Goal: Register for event/course: Sign up to attend an event or enroll in a course

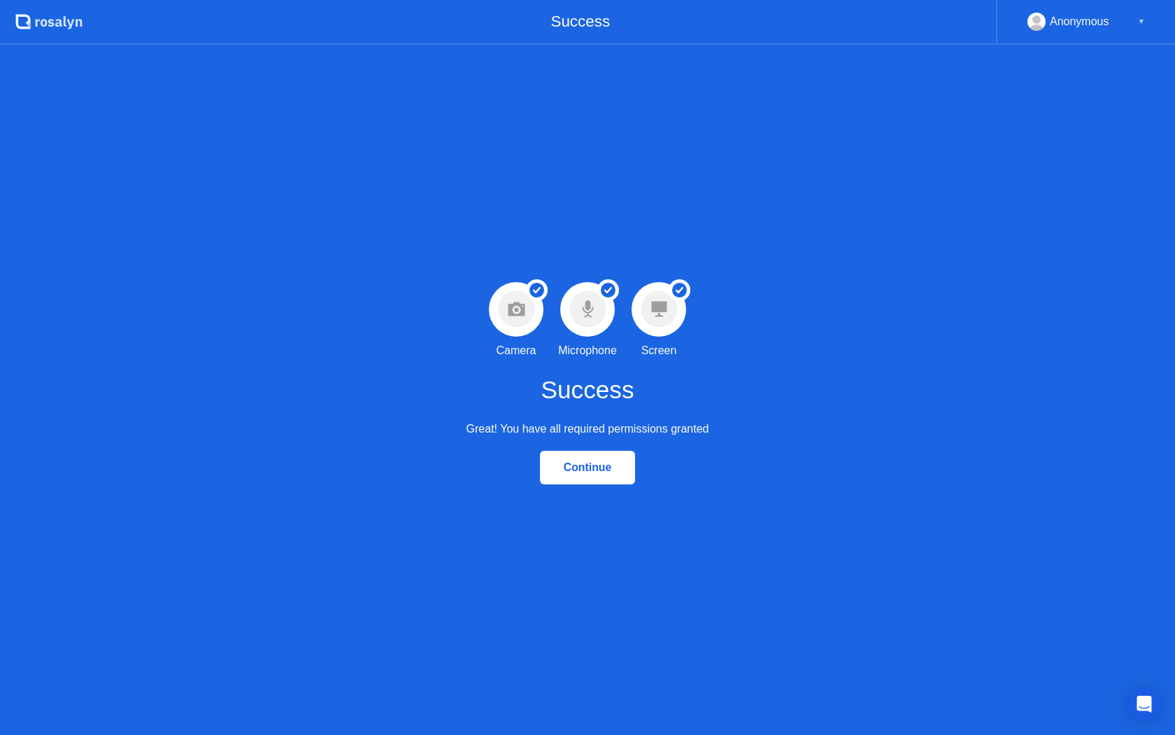
click at [578, 468] on div "Continue" at bounding box center [587, 467] width 87 height 13
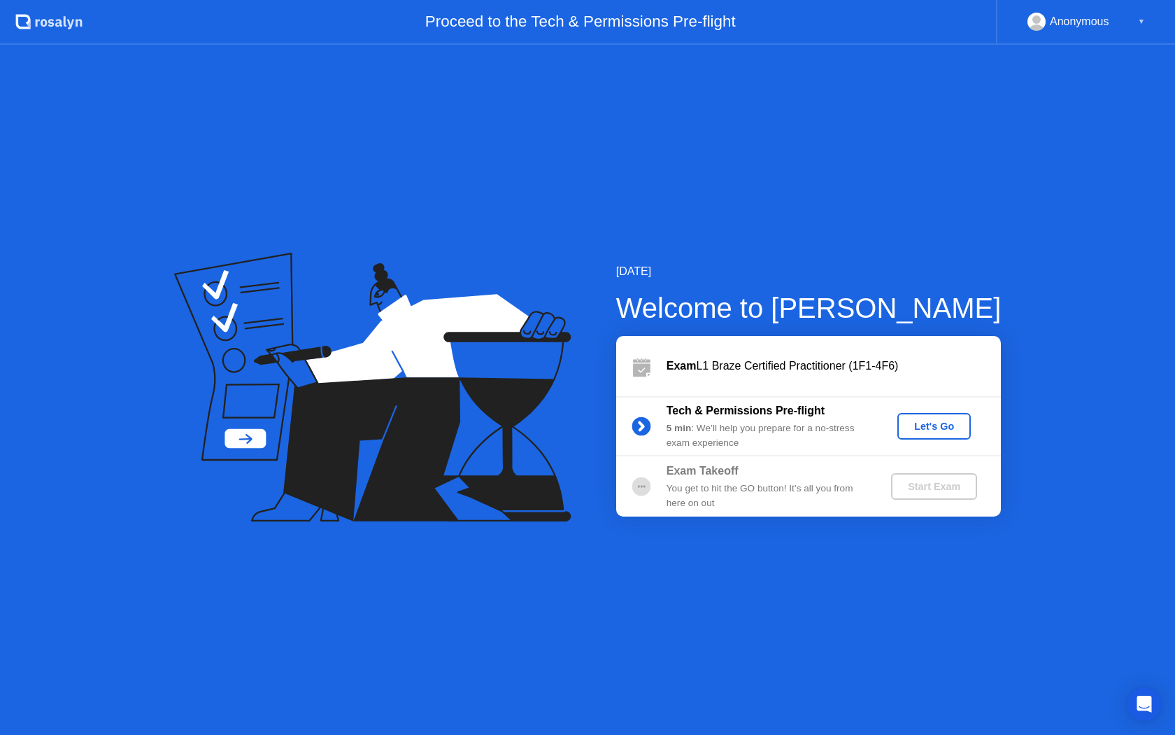
click at [937, 430] on div "Let's Go" at bounding box center [934, 425] width 62 height 11
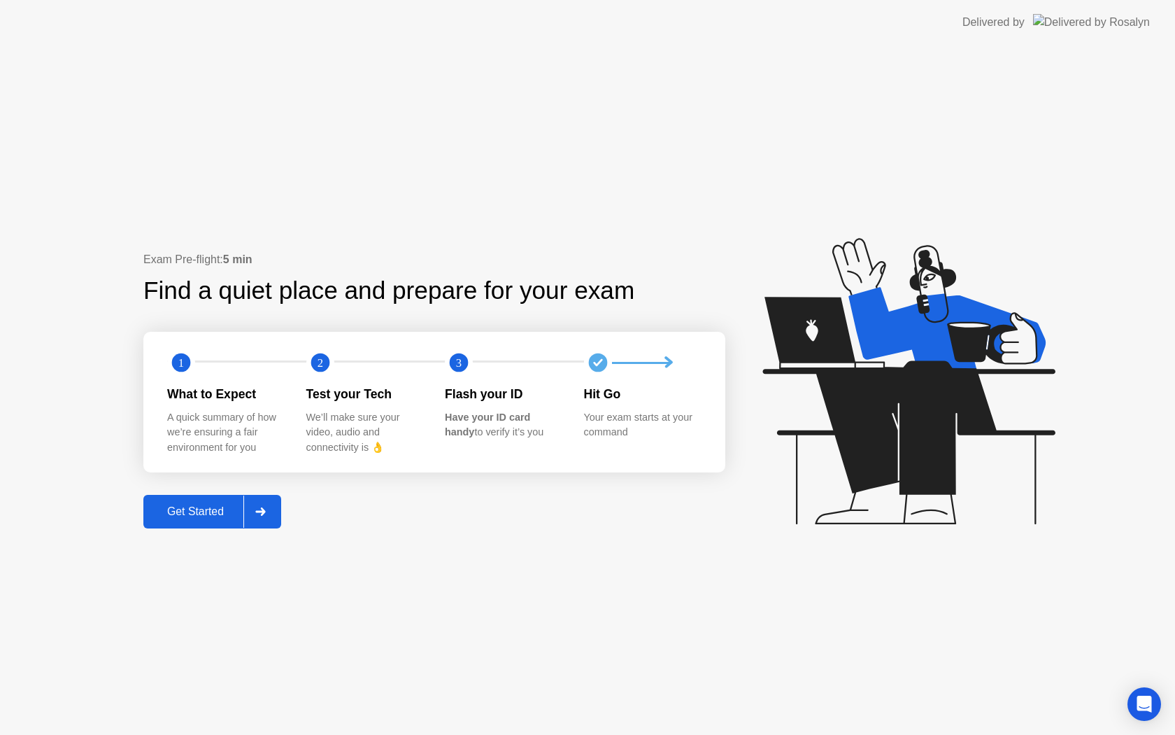
click at [681, 248] on div "Exam Pre-flight: 5 min Find a quiet place and prepare for your exam 1 2 3 What …" at bounding box center [587, 390] width 1175 height 690
click at [627, 316] on div "Exam Pre-flight: 5 min Find a quiet place and prepare for your exam 1 2 3 What …" at bounding box center [434, 389] width 582 height 276
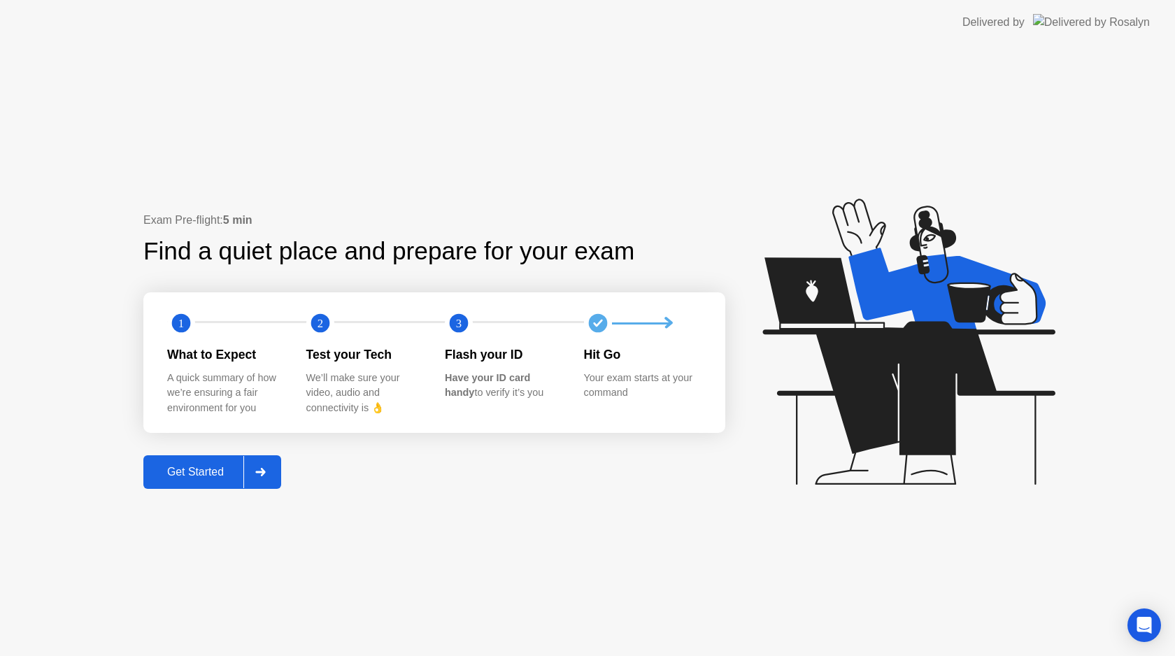
click at [208, 470] on div "Get Started" at bounding box center [196, 472] width 96 height 13
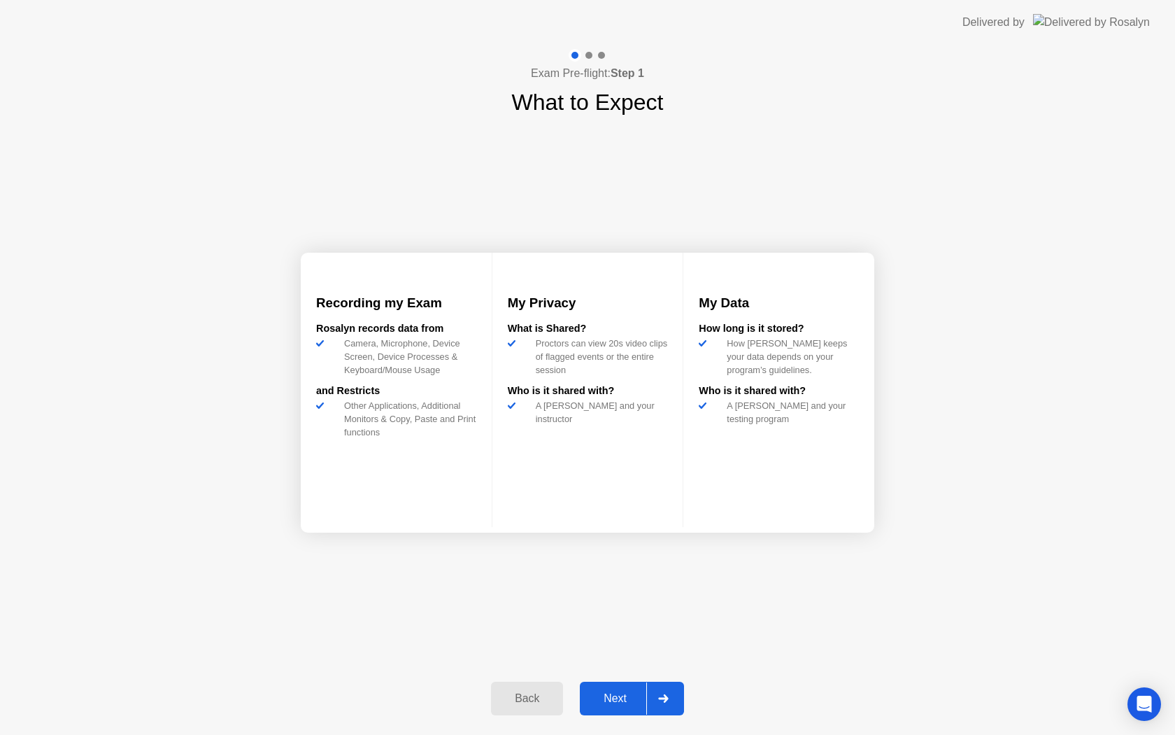
click at [607, 704] on div "Next" at bounding box center [615, 698] width 62 height 13
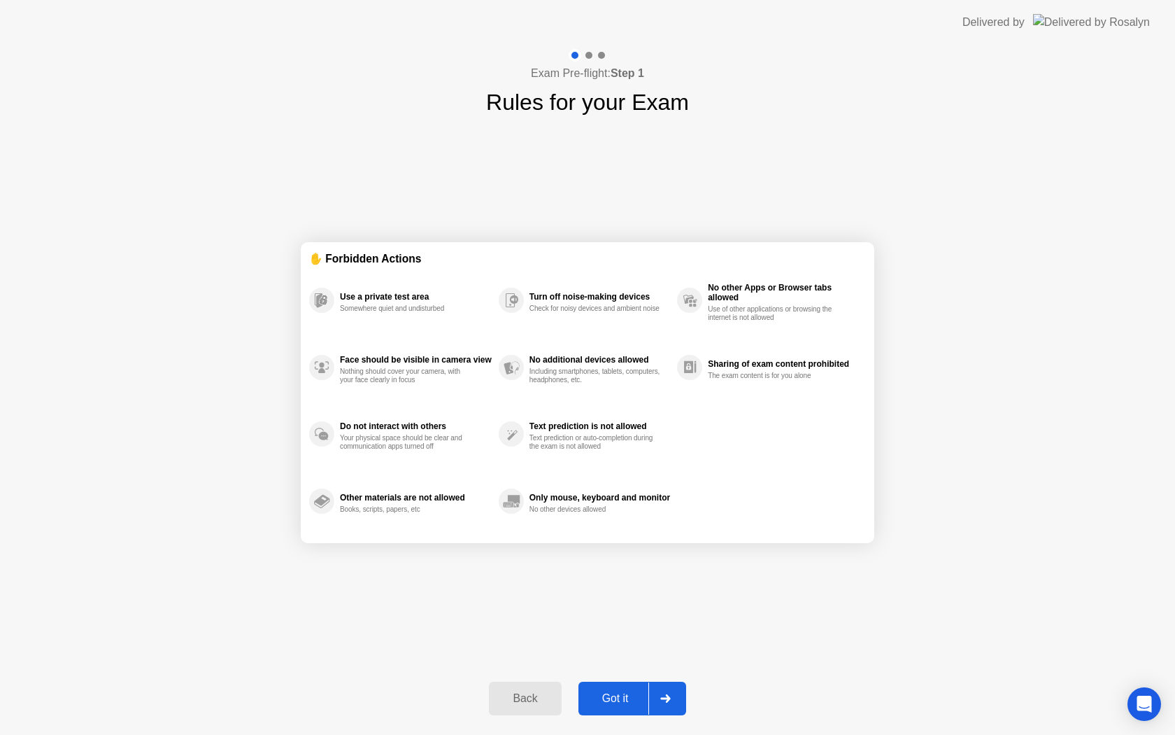
click at [607, 704] on div "Got it" at bounding box center [616, 698] width 66 height 13
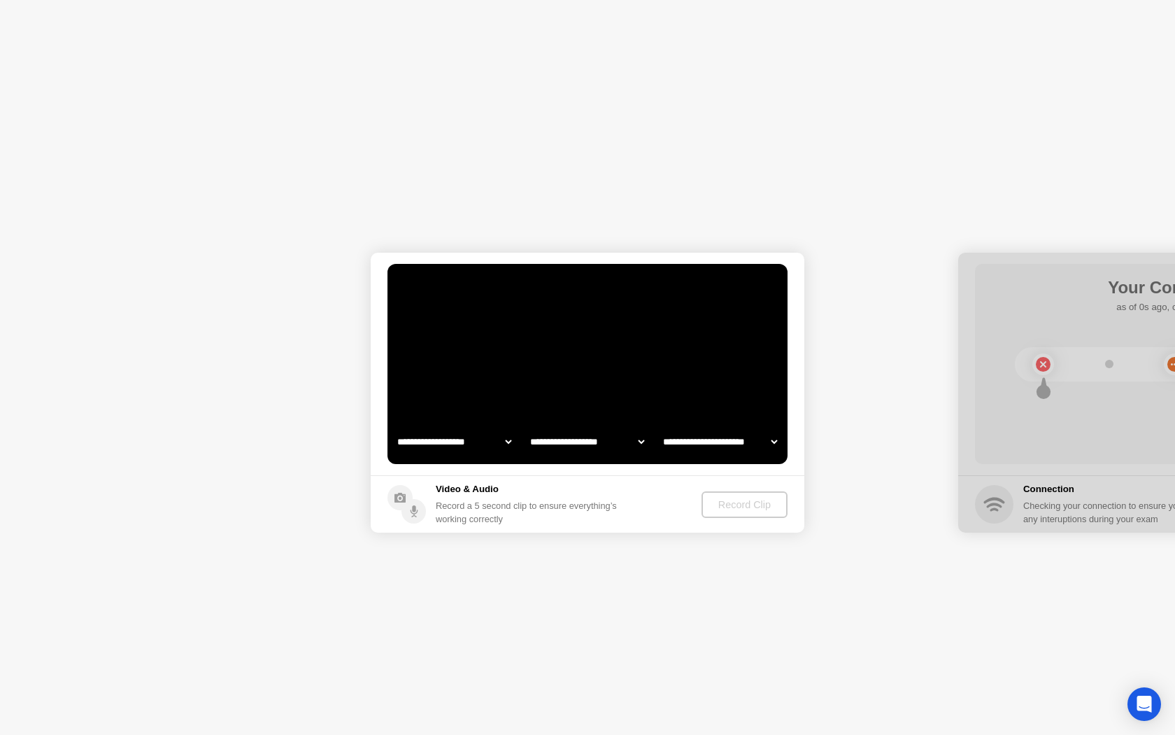
select select "**********"
select select "*******"
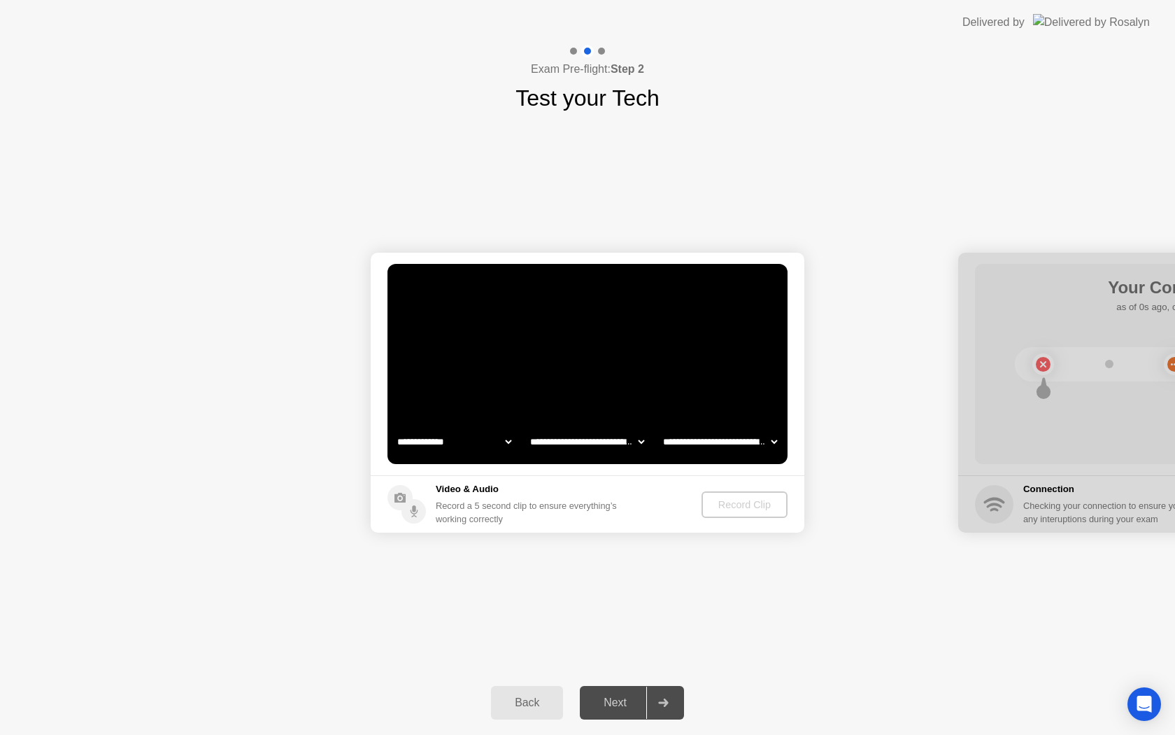
select select "**********"
click at [739, 504] on div "Record Clip" at bounding box center [745, 504] width 75 height 11
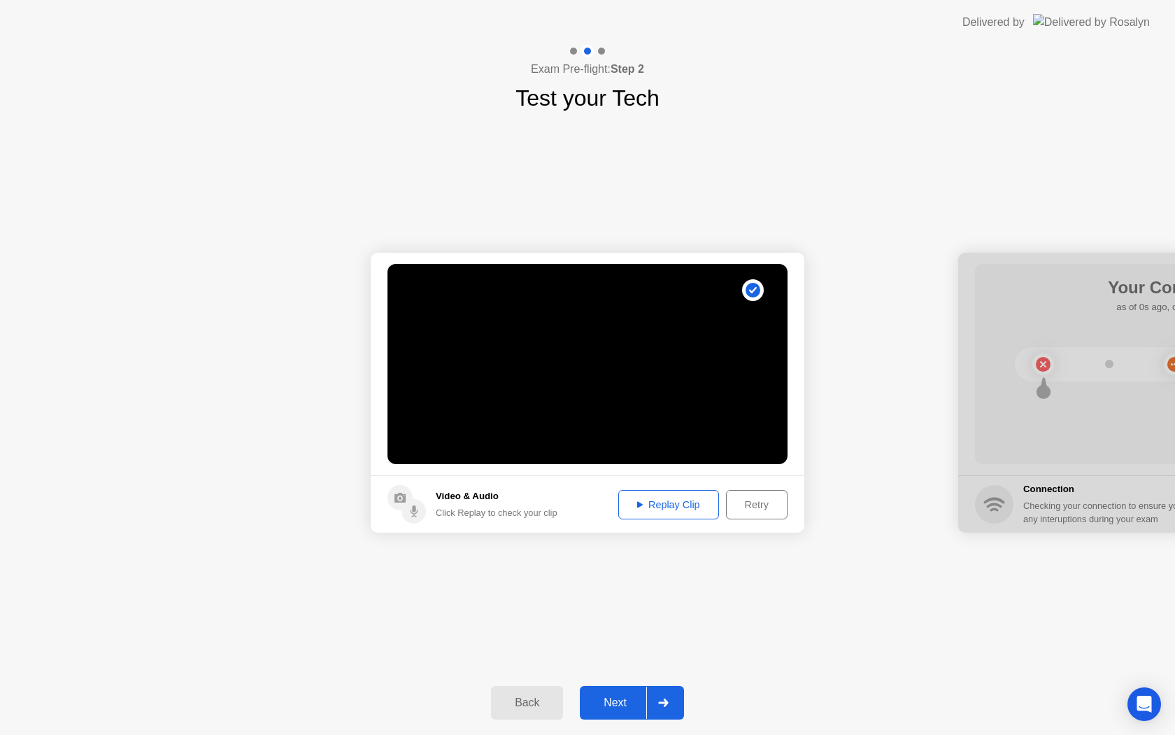
click at [670, 502] on div "Replay Clip" at bounding box center [668, 504] width 91 height 11
click at [611, 696] on div "Next" at bounding box center [615, 702] width 62 height 13
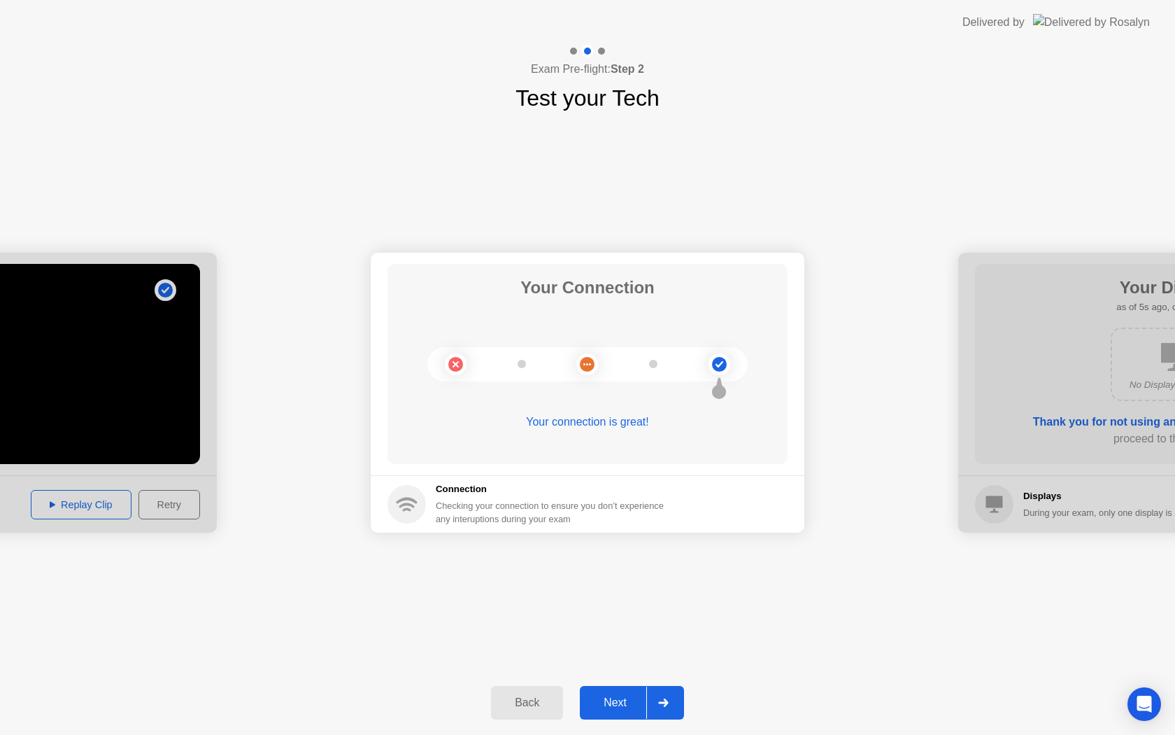
click at [609, 703] on div "Next" at bounding box center [615, 702] width 62 height 13
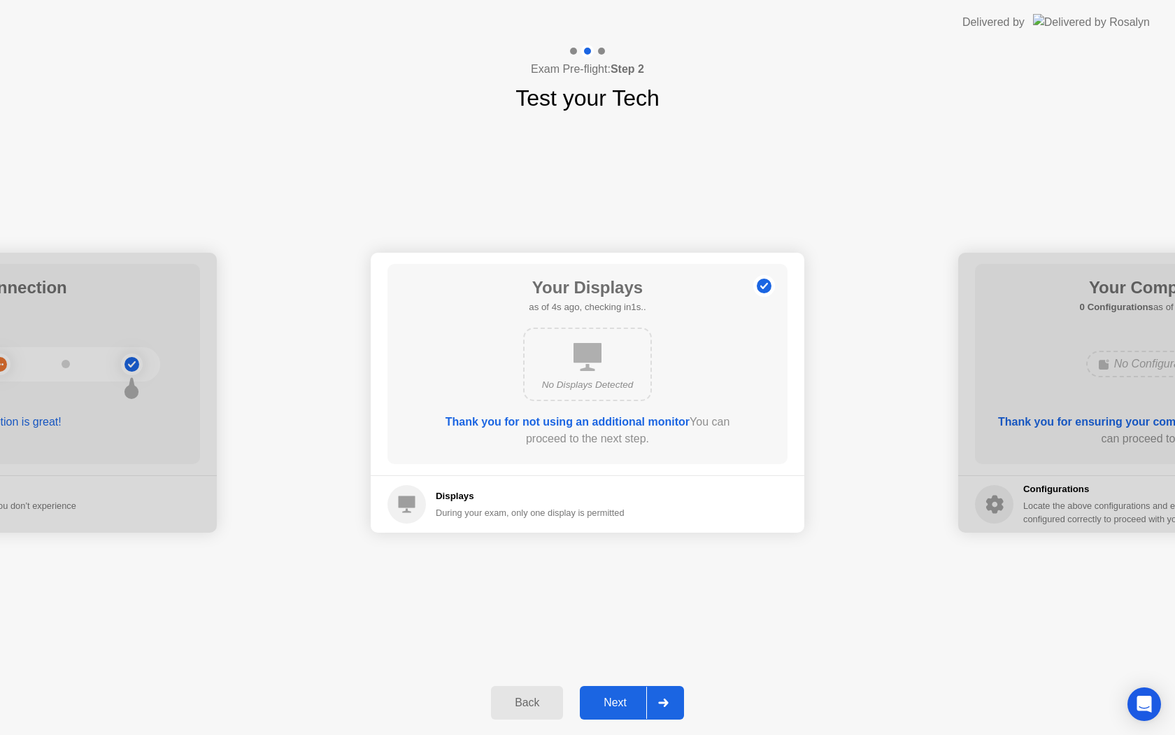
click at [609, 703] on div "Next" at bounding box center [615, 702] width 62 height 13
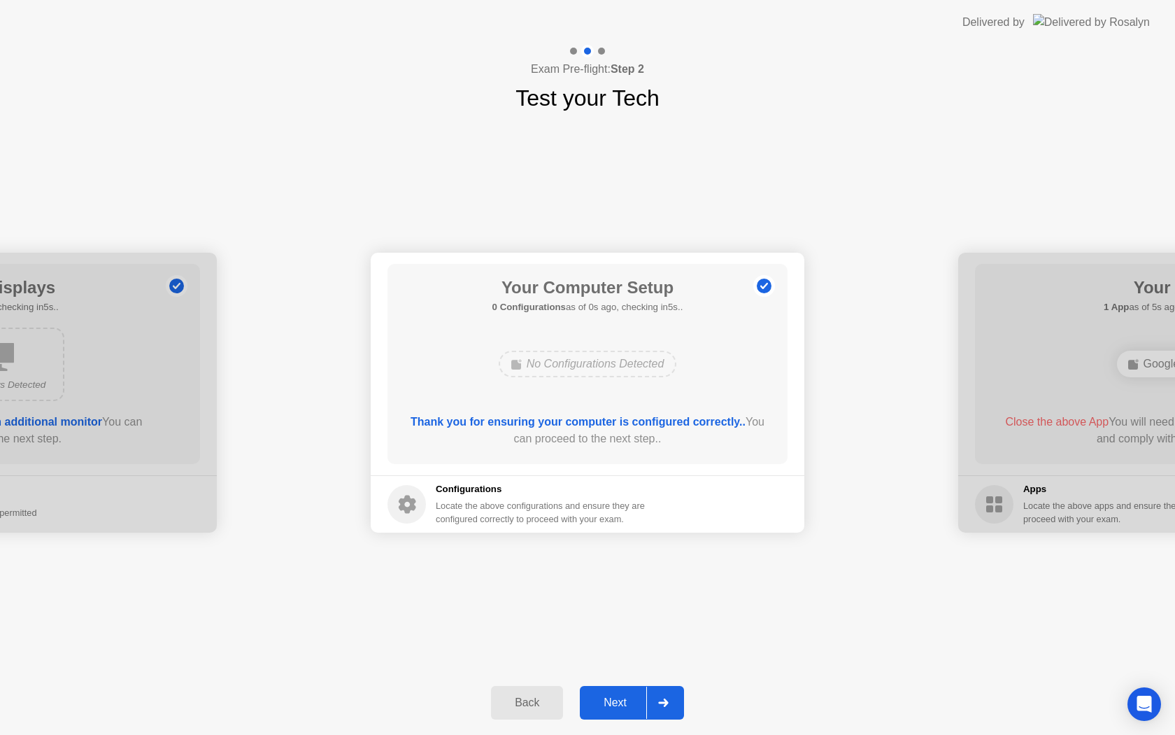
click at [609, 703] on div "Next" at bounding box center [615, 702] width 62 height 13
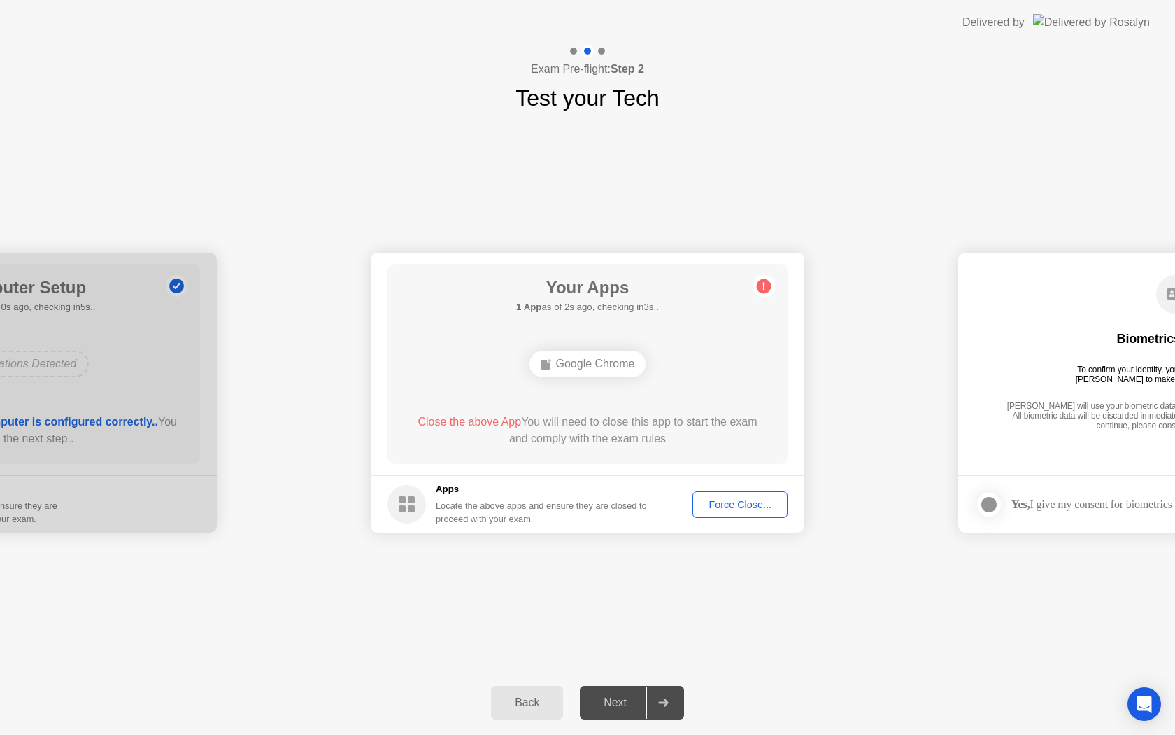
click at [81, 24] on header "Delivered by" at bounding box center [587, 22] width 1175 height 45
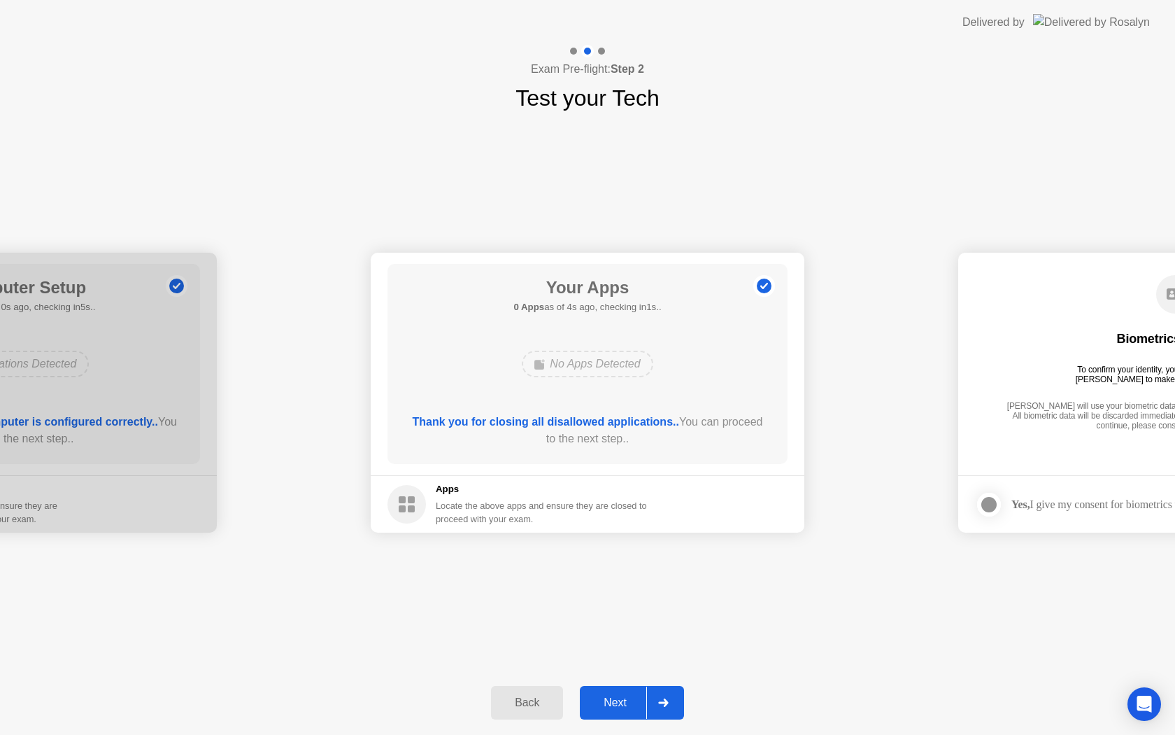
click at [608, 704] on div "Next" at bounding box center [615, 702] width 62 height 13
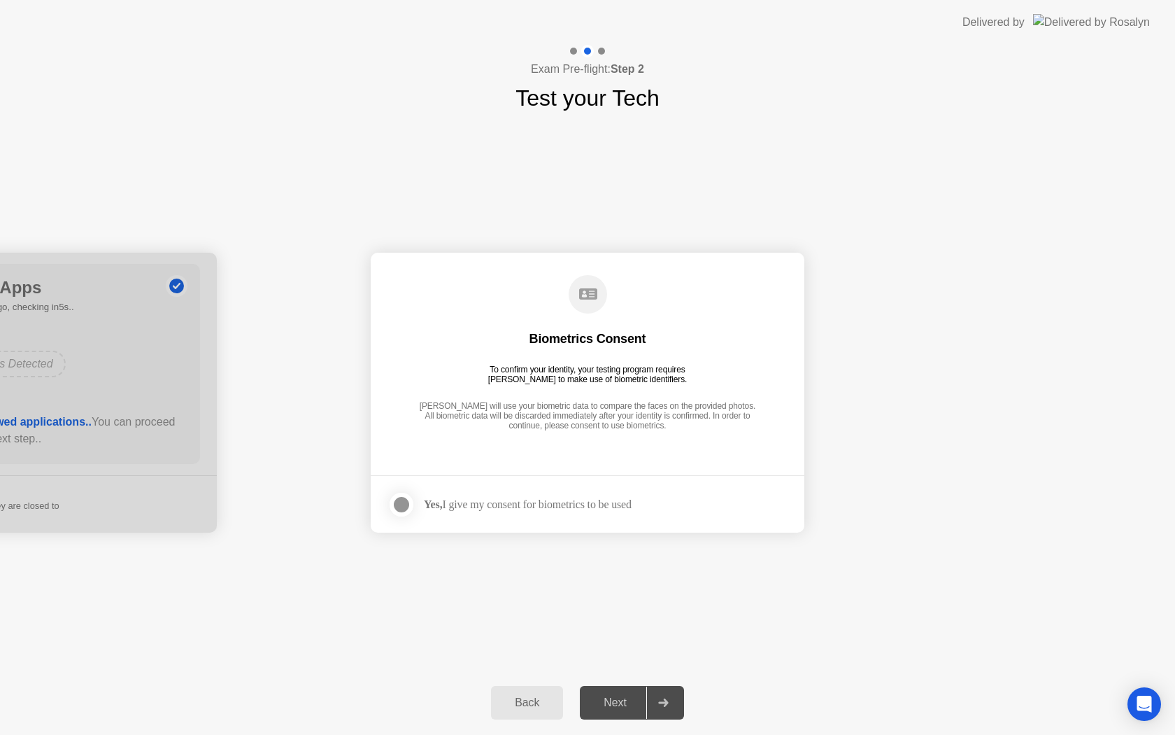
click at [405, 501] on div at bounding box center [401, 504] width 17 height 17
click at [618, 702] on div "Next" at bounding box center [615, 702] width 62 height 13
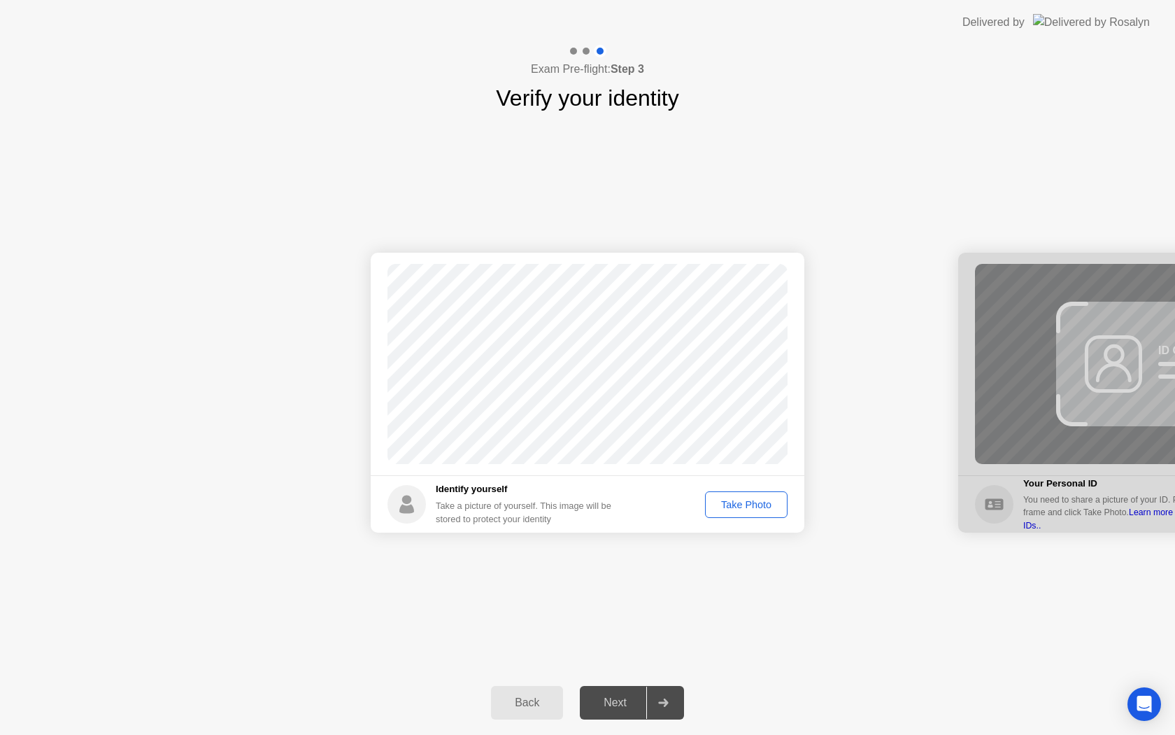
click at [742, 505] on div "Take Photo" at bounding box center [746, 504] width 73 height 11
click at [608, 700] on div "Next" at bounding box center [615, 702] width 62 height 13
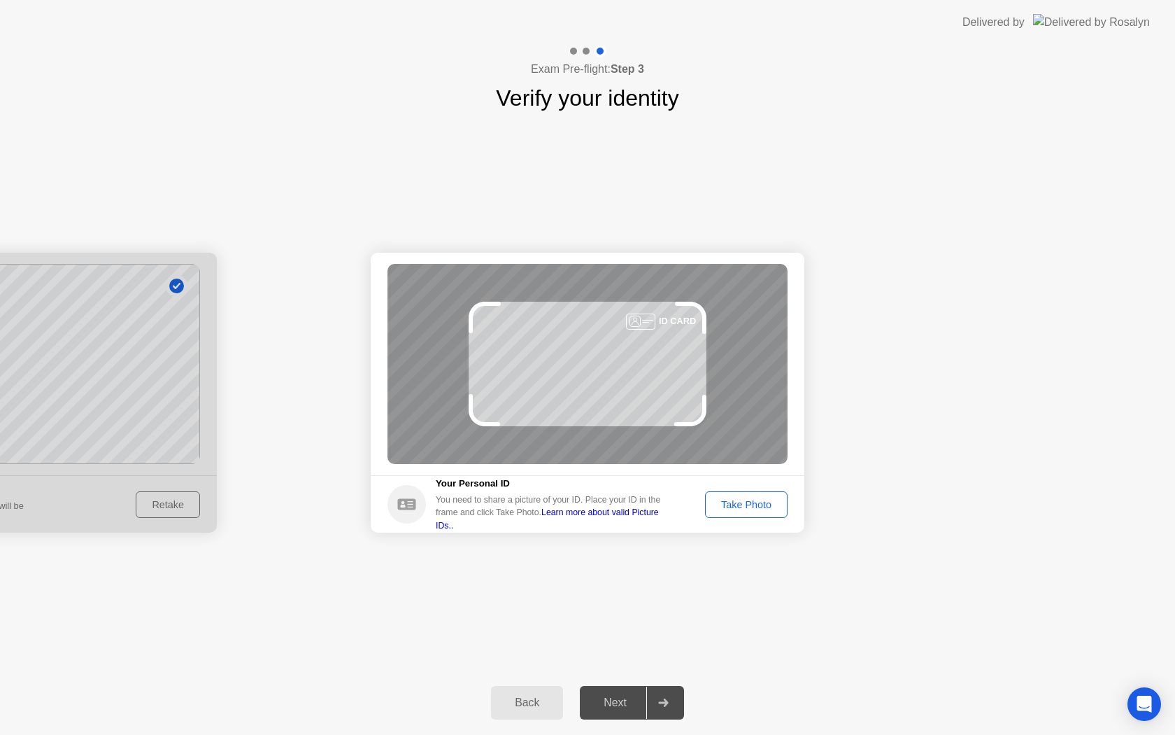
click at [732, 502] on div "Take Photo" at bounding box center [746, 504] width 73 height 11
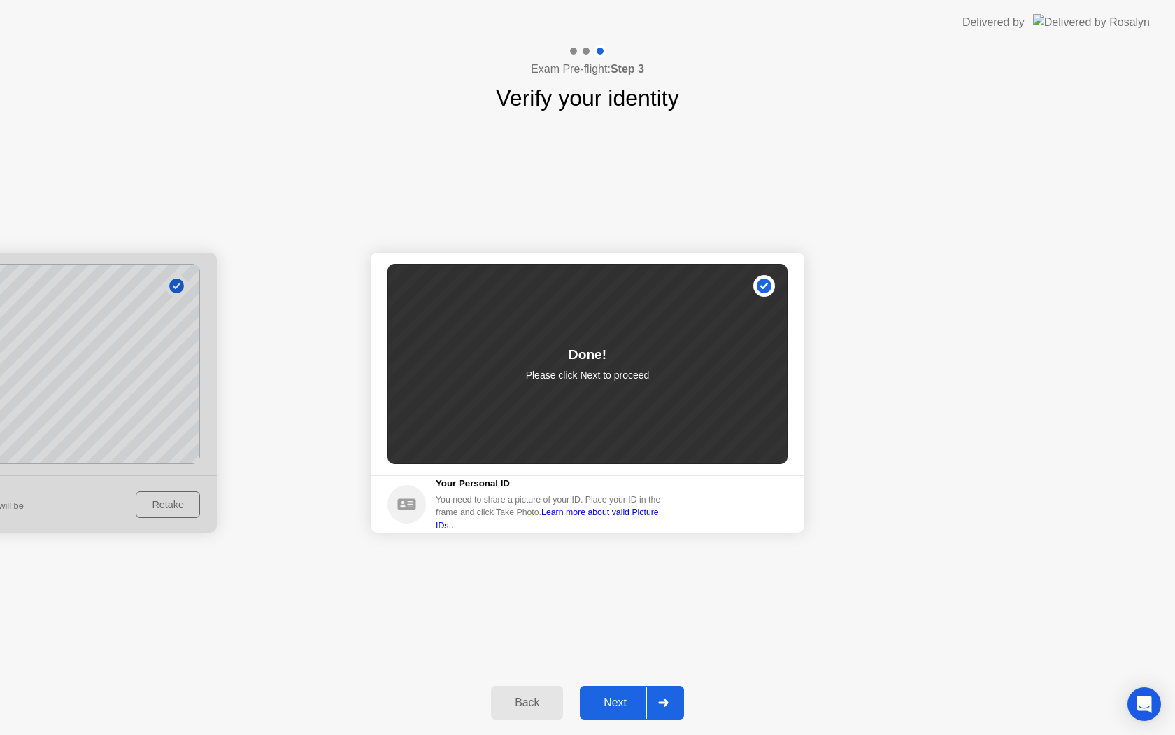
click at [608, 702] on div "Next" at bounding box center [615, 702] width 62 height 13
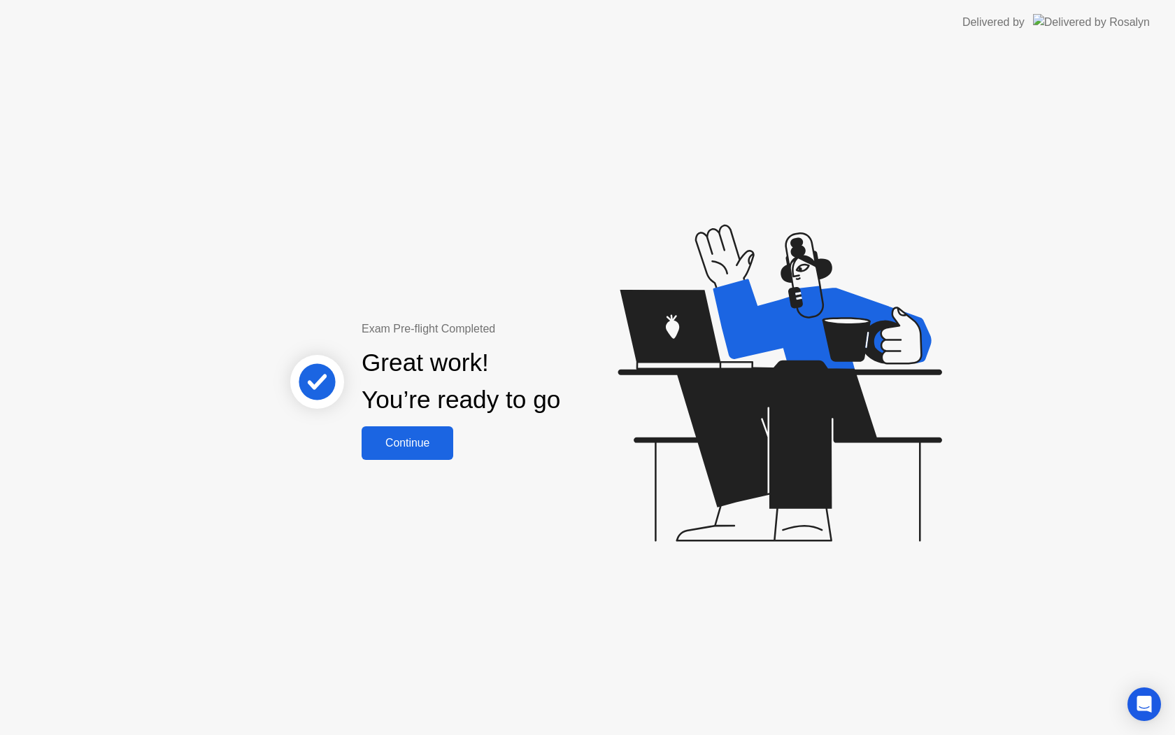
click at [406, 446] on div "Continue" at bounding box center [407, 443] width 83 height 13
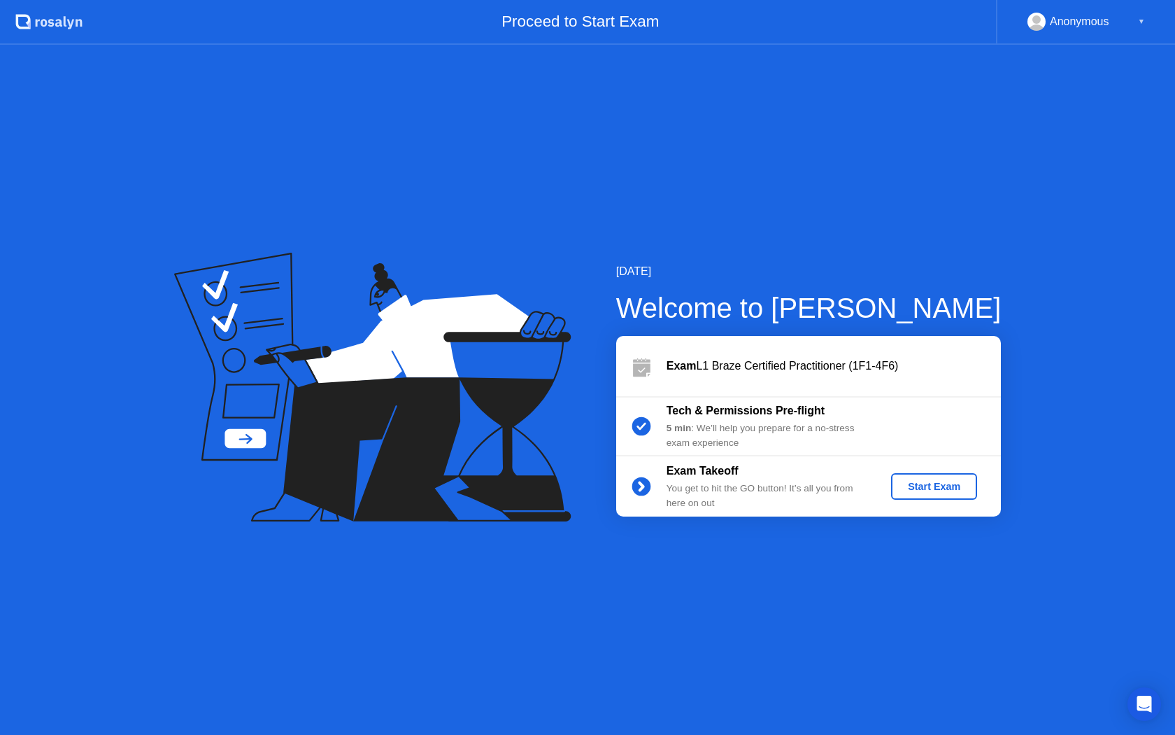
click at [946, 488] on div "Start Exam" at bounding box center [934, 486] width 75 height 11
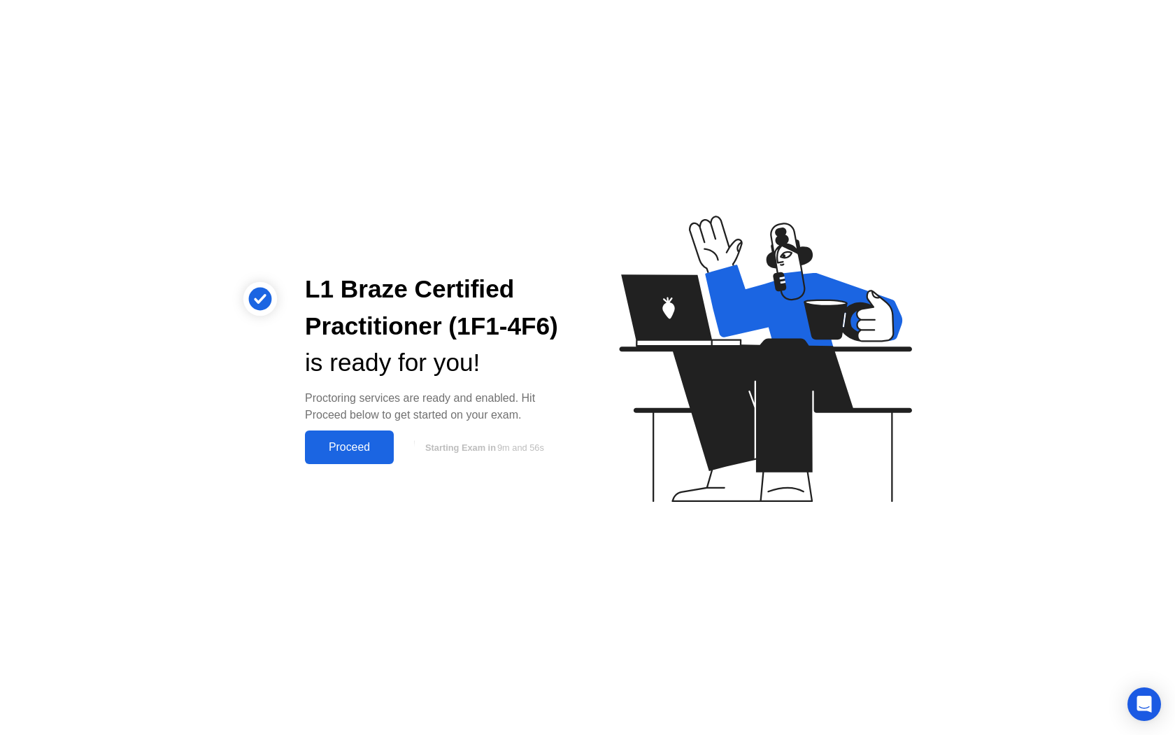
click at [343, 448] on div "Proceed" at bounding box center [349, 447] width 80 height 13
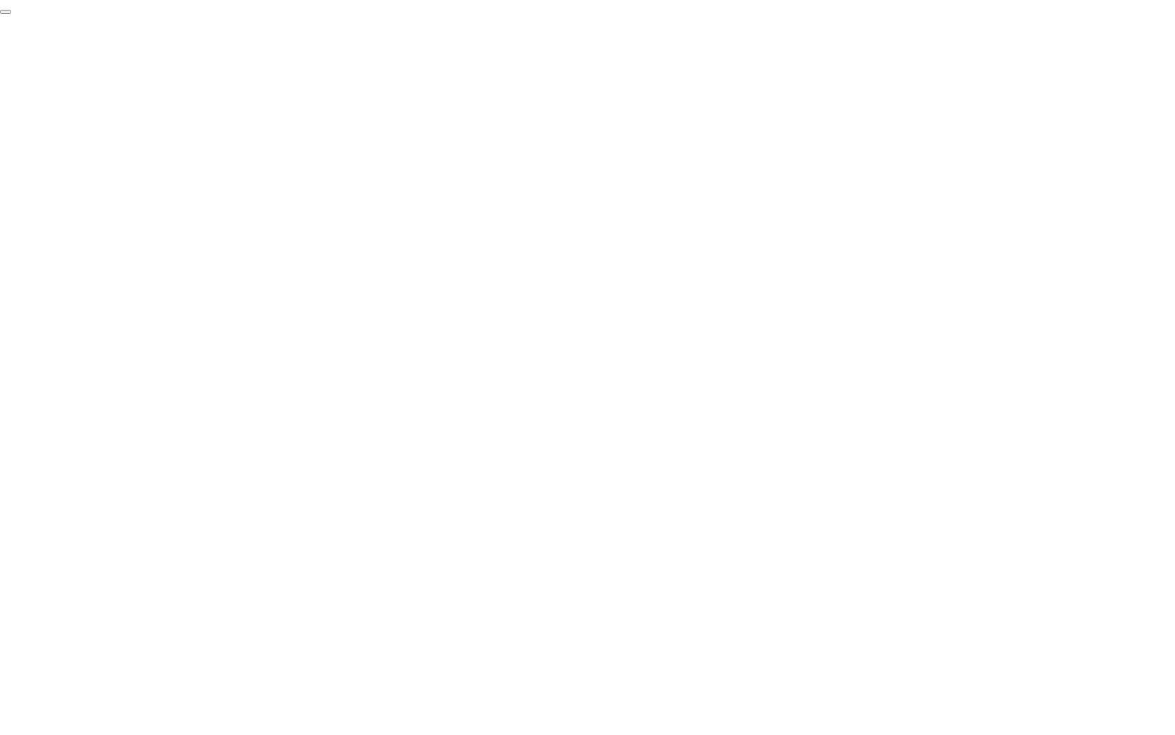
click div "End Proctoring Session"
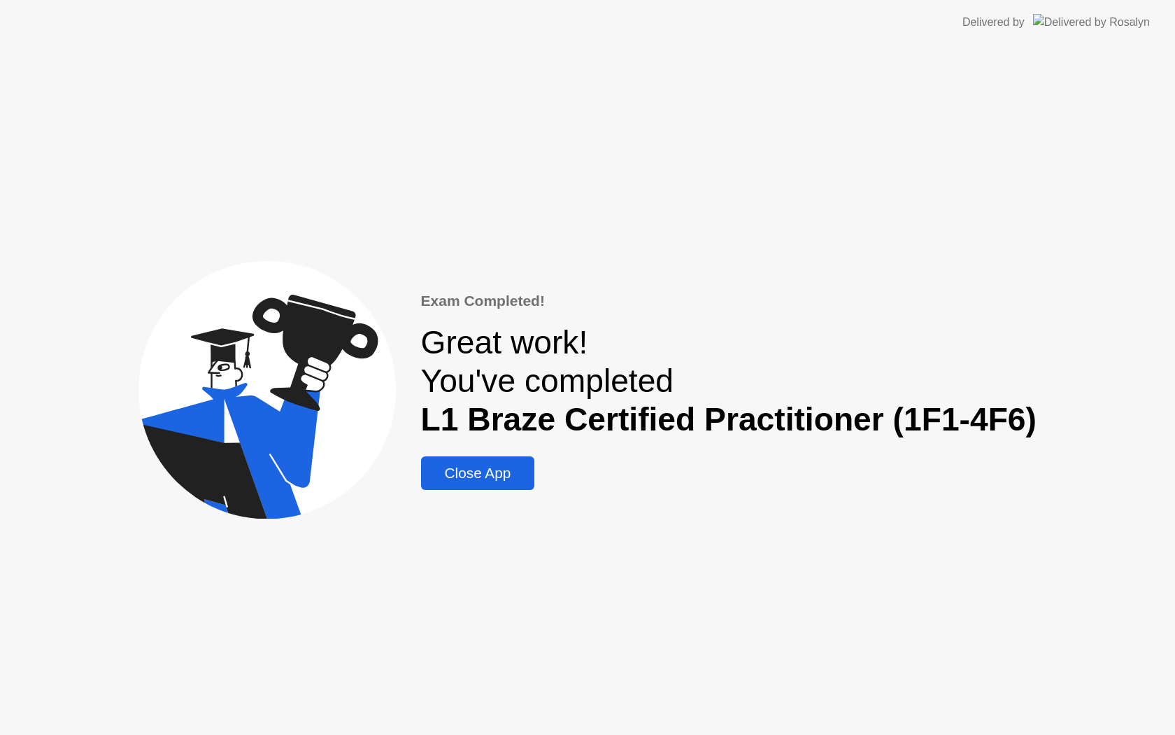
click at [479, 470] on div "Close App" at bounding box center [478, 473] width 106 height 17
